Goal: Transaction & Acquisition: Purchase product/service

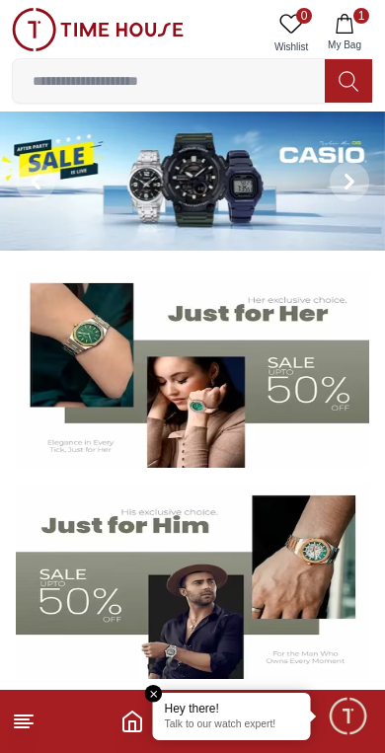
click at [251, 203] on img at bounding box center [192, 181] width 385 height 139
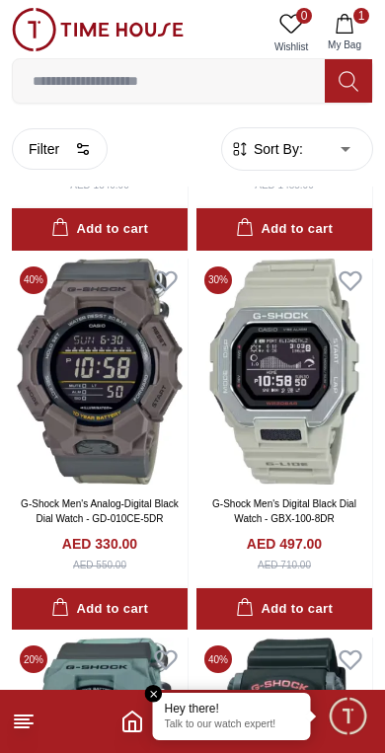
scroll to position [3171, 0]
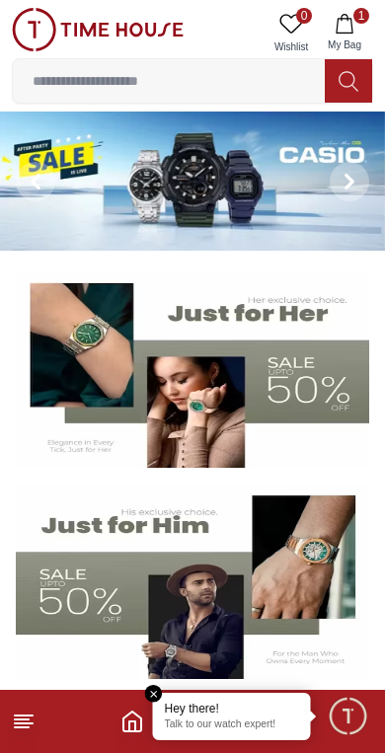
click at [295, 377] on img at bounding box center [192, 370] width 353 height 196
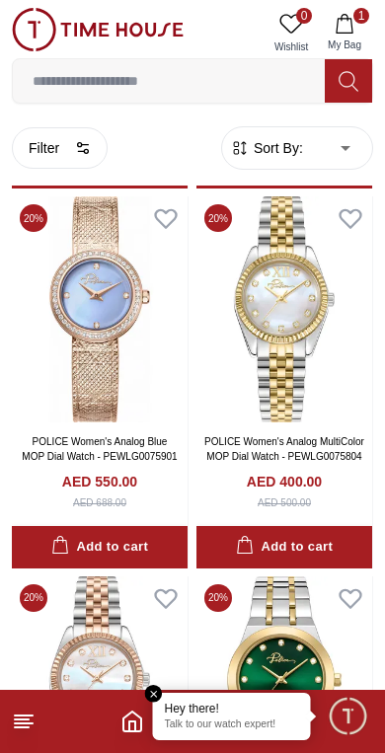
scroll to position [1567, 0]
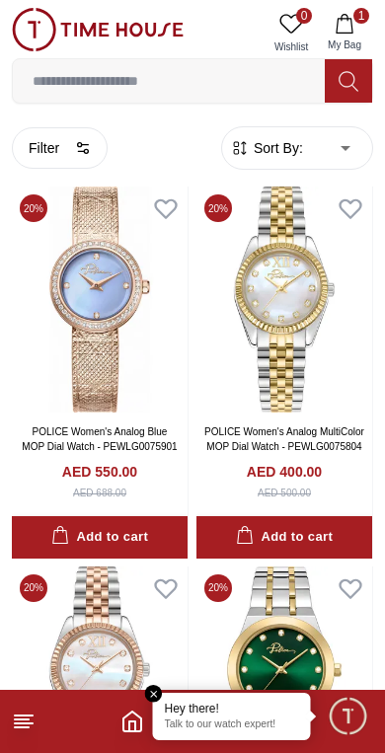
click at [305, 343] on img at bounding box center [284, 300] width 176 height 226
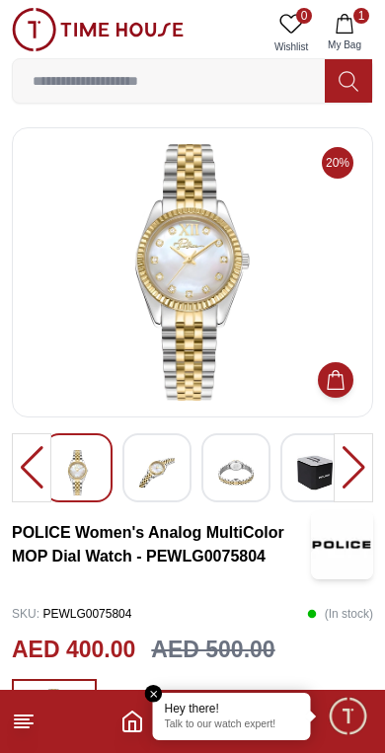
click at [156, 473] on img at bounding box center [157, 472] width 36 height 45
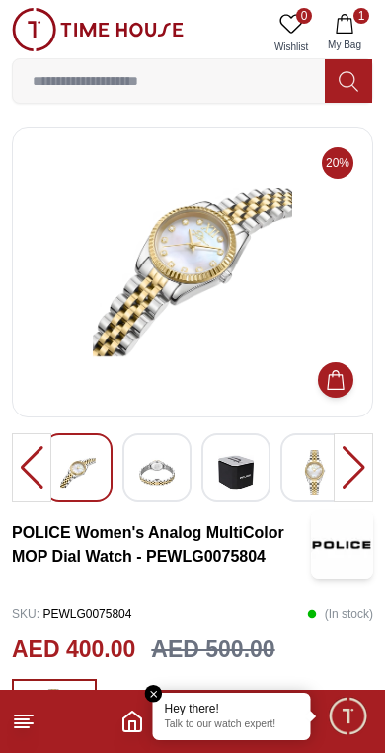
click at [166, 478] on img at bounding box center [157, 472] width 36 height 45
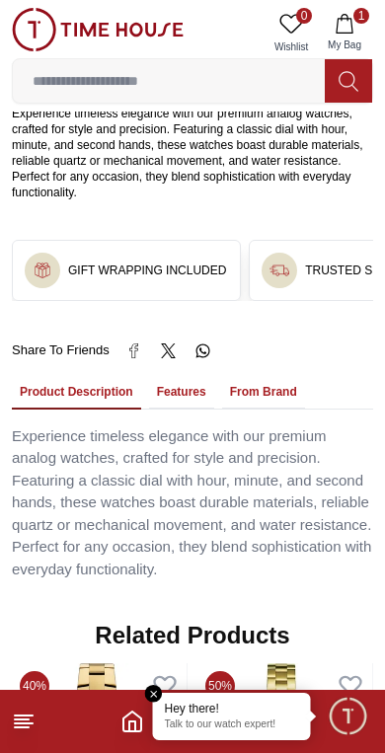
scroll to position [1220, 0]
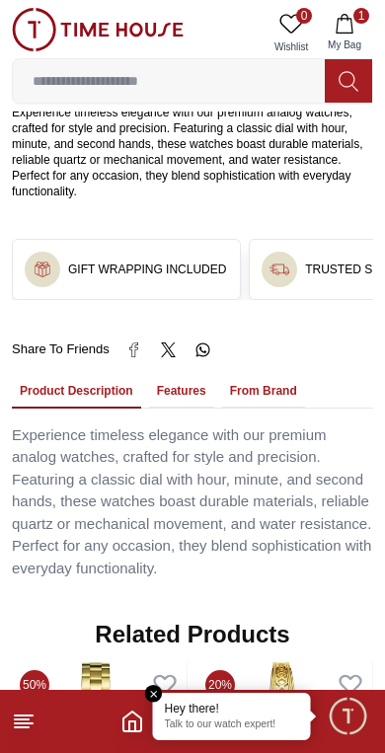
click at [185, 375] on button "Features" at bounding box center [181, 392] width 65 height 34
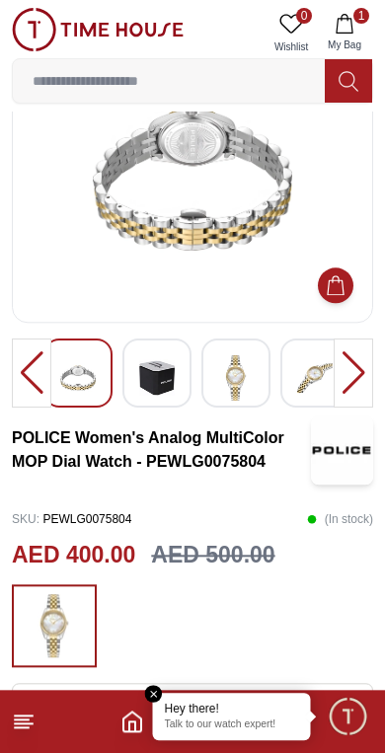
scroll to position [0, 0]
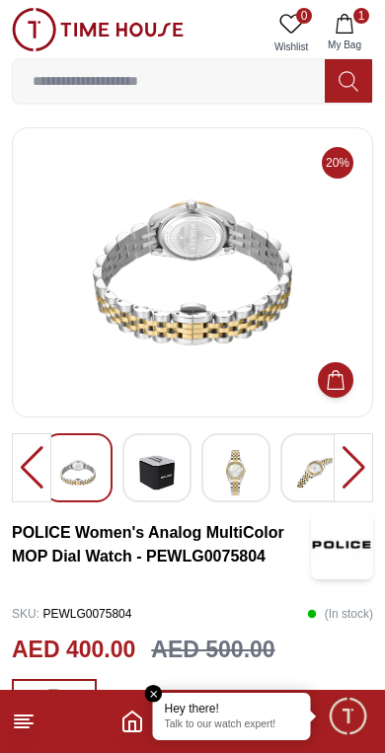
click at [249, 466] on img at bounding box center [236, 472] width 36 height 45
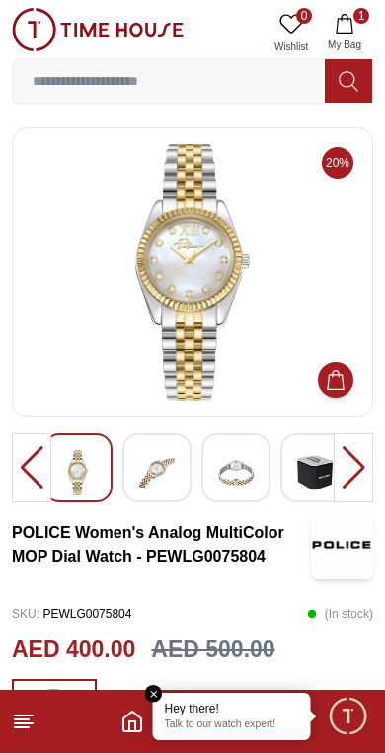
click at [227, 330] on img at bounding box center [193, 272] width 328 height 257
click at [349, 384] on button "Add to Cart" at bounding box center [336, 380] width 36 height 36
click at [355, 33] on button "2 My Bag" at bounding box center [344, 33] width 57 height 50
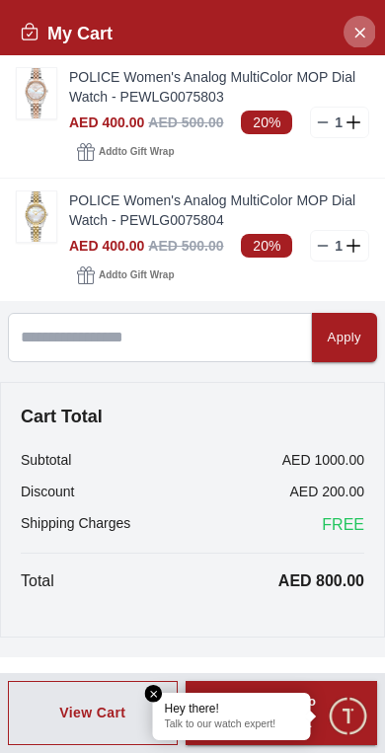
click at [354, 29] on icon "Close Account" at bounding box center [360, 32] width 16 height 25
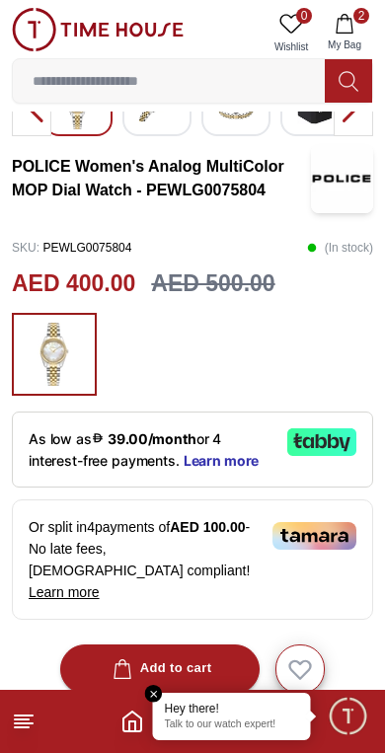
scroll to position [368, 0]
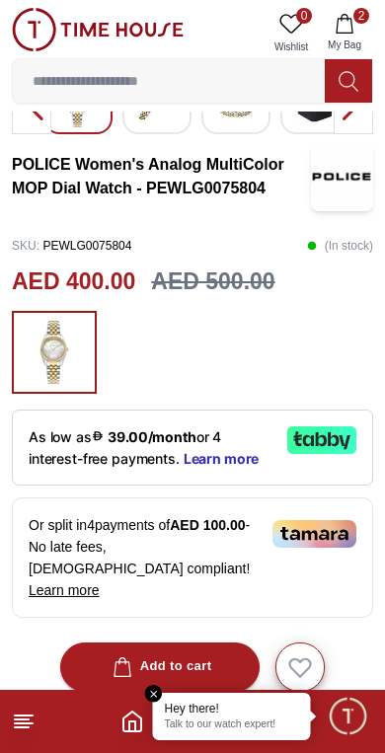
click at [24, 724] on line at bounding box center [24, 724] width 18 height 0
